Goal: Find contact information: Find contact information

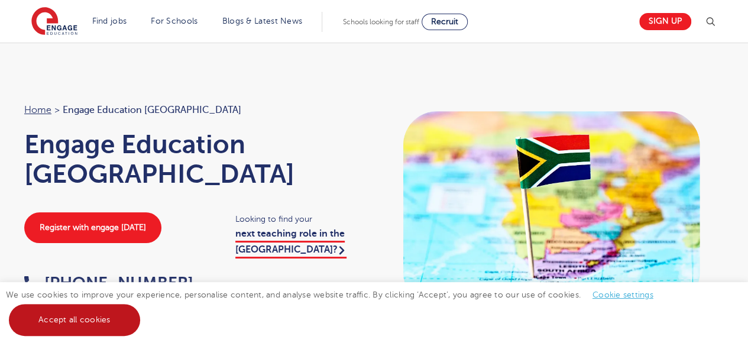
click at [102, 321] on link "Accept all cookies" at bounding box center [74, 320] width 131 height 32
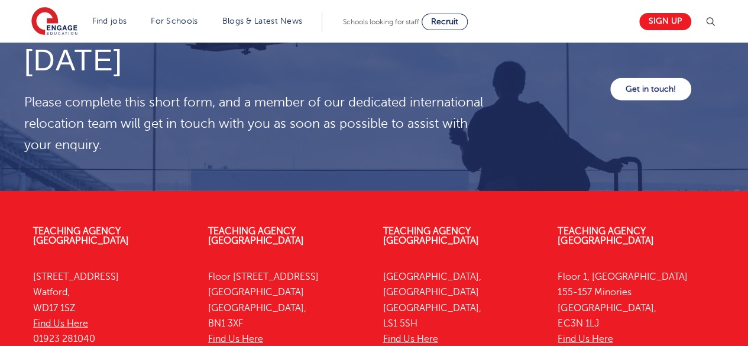
scroll to position [3830, 0]
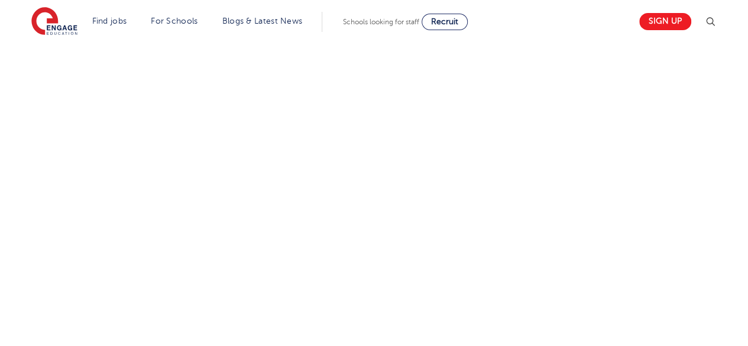
scroll to position [908, 0]
